Goal: Task Accomplishment & Management: Use online tool/utility

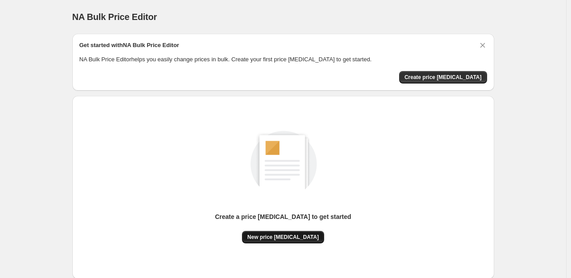
click at [294, 237] on span "New price [MEDICAL_DATA]" at bounding box center [282, 236] width 71 height 7
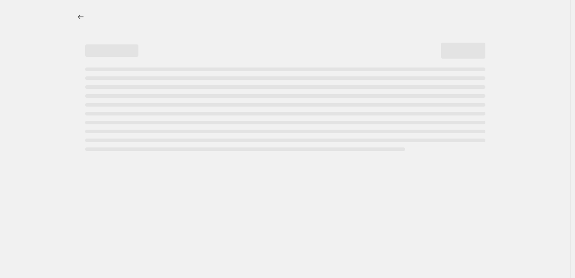
select select "percentage"
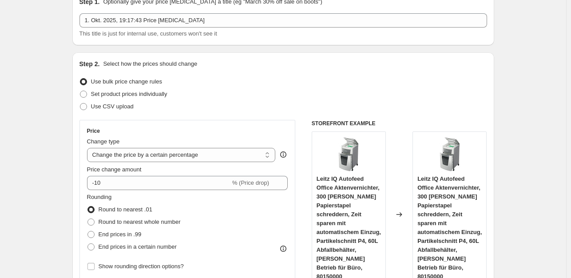
scroll to position [89, 0]
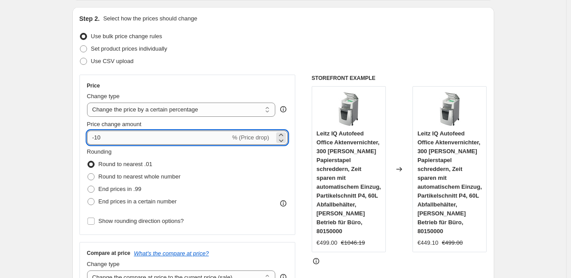
click at [123, 139] on input "-10" at bounding box center [158, 138] width 143 height 14
type input "-1"
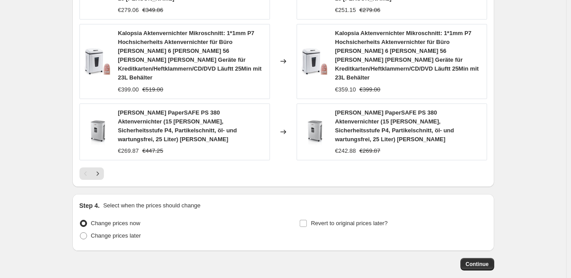
scroll to position [712, 0]
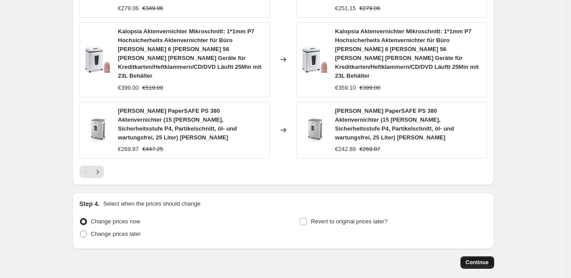
type input "-35"
click at [354, 259] on span "Continue" at bounding box center [477, 262] width 23 height 7
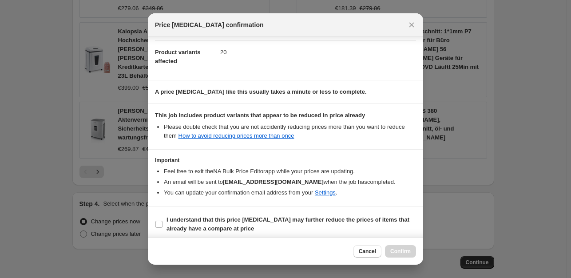
scroll to position [95, 0]
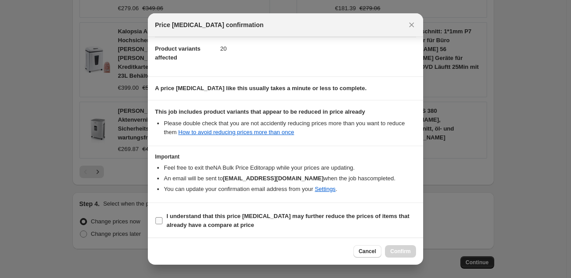
click at [156, 223] on input "I understand that this price [MEDICAL_DATA] may further reduce the prices of it…" at bounding box center [158, 220] width 7 height 7
checkbox input "true"
click at [354, 252] on span "Confirm" at bounding box center [400, 251] width 20 height 7
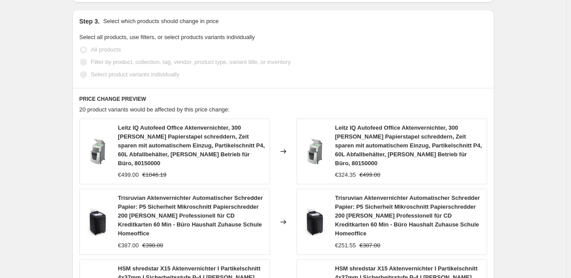
scroll to position [469, 0]
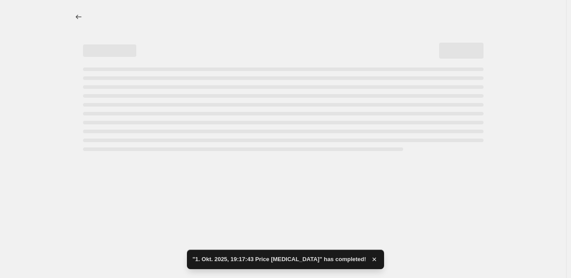
select select "percentage"
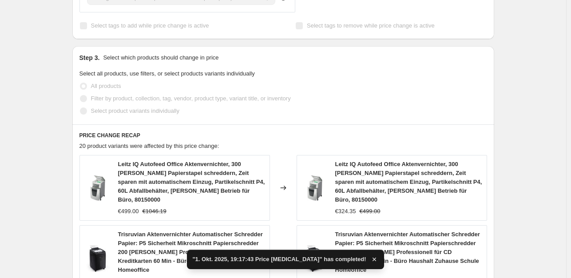
scroll to position [0, 0]
